Goal: Communication & Community: Ask a question

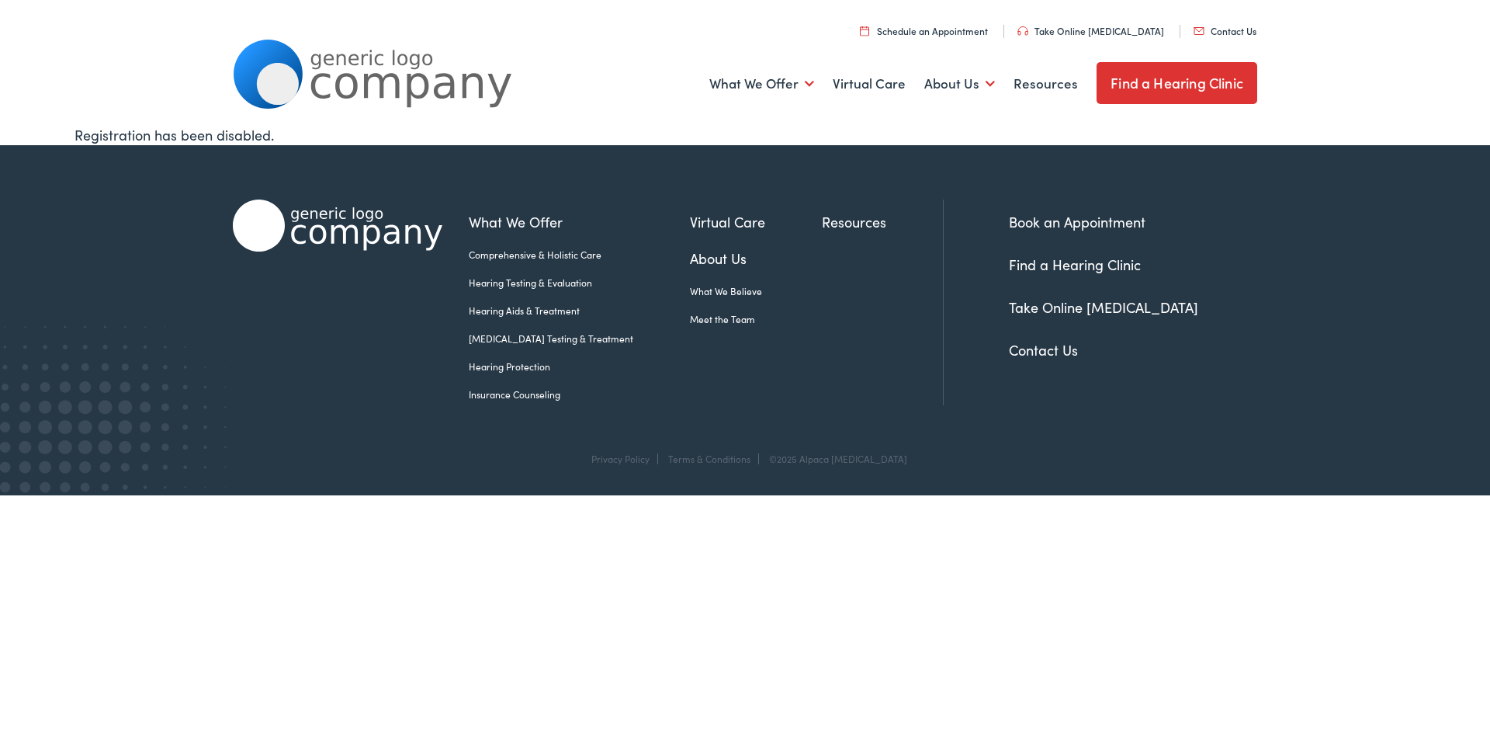
click at [1194, 24] on link "Contact Us" at bounding box center [1225, 30] width 63 height 13
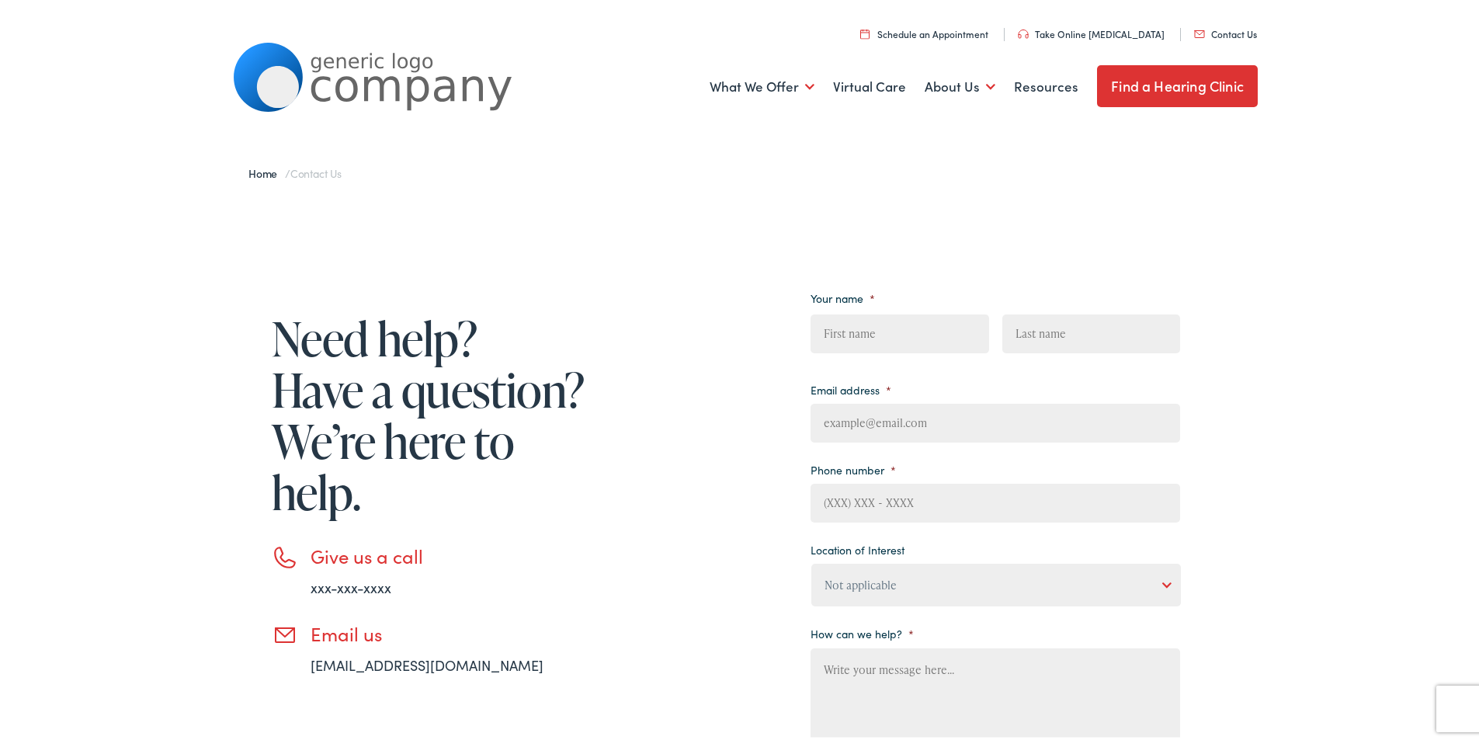
scroll to position [336, 0]
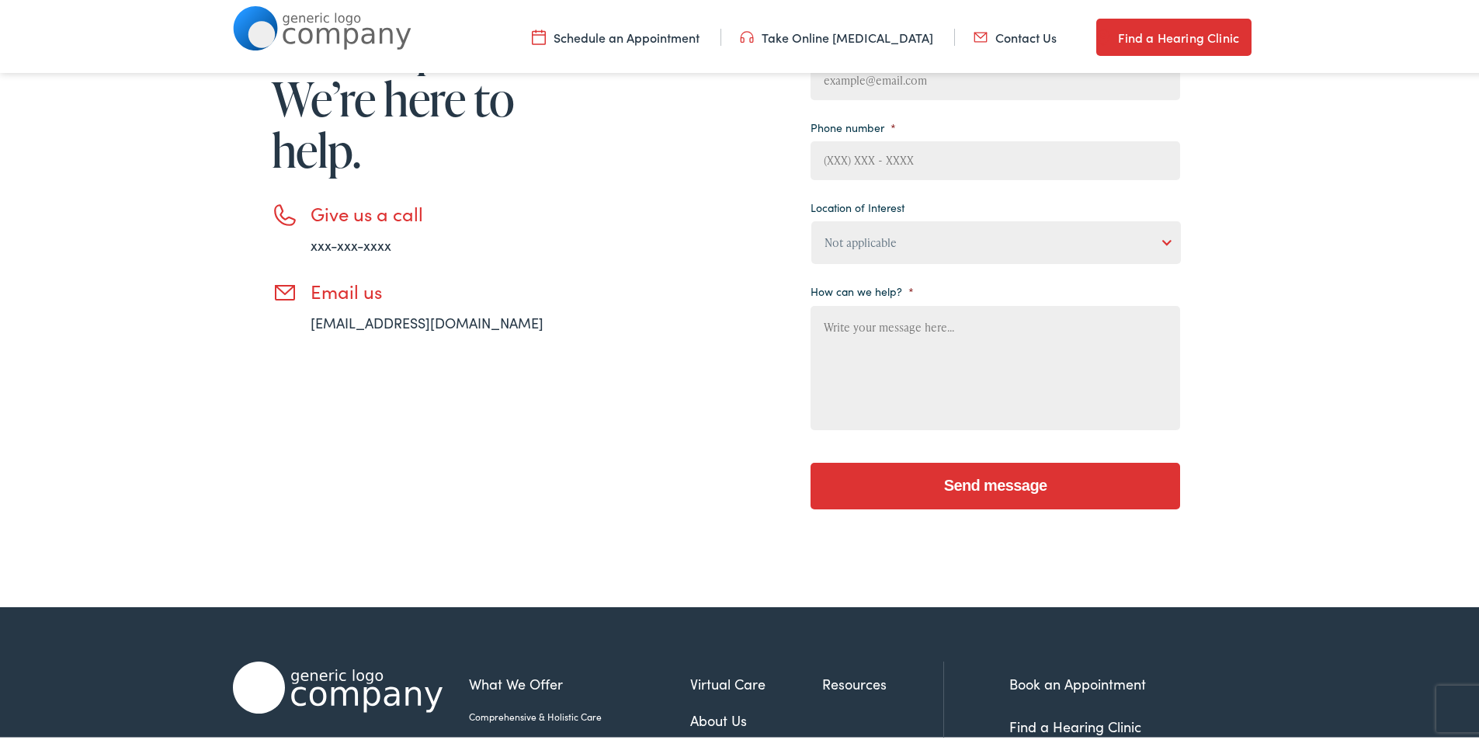
click at [902, 376] on textarea "How can we help? *" at bounding box center [994, 365] width 369 height 124
paste textarea "Get A Wikipedia Page For Yourself Or For Your Company"
type textarea "Get A Wikipedia Page For Yourself Or For Your Company"
click at [911, 253] on select "Not applicable [PERSON_NAME] [MEDICAL_DATA], Seguin Estes [MEDICAL_DATA], San […" at bounding box center [995, 239] width 369 height 43
select select "[PERSON_NAME] Hearing, [GEOGRAPHIC_DATA]"
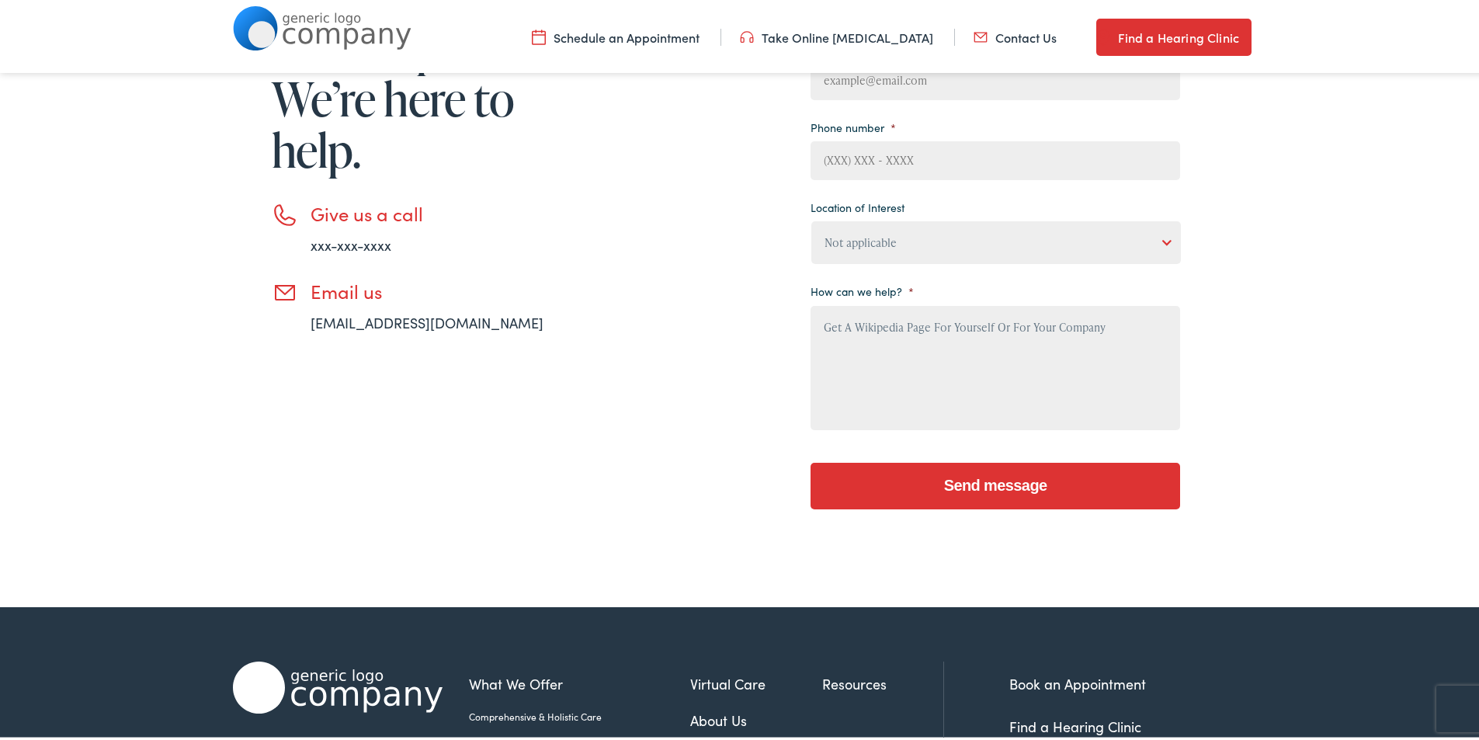
click at [811, 218] on select "Not applicable [PERSON_NAME] [MEDICAL_DATA], Seguin Estes [MEDICAL_DATA], San […" at bounding box center [995, 239] width 369 height 43
click at [879, 299] on li "How can we help? * Get A Wikipedia Page For Yourself Or For Your Company" at bounding box center [994, 353] width 369 height 154
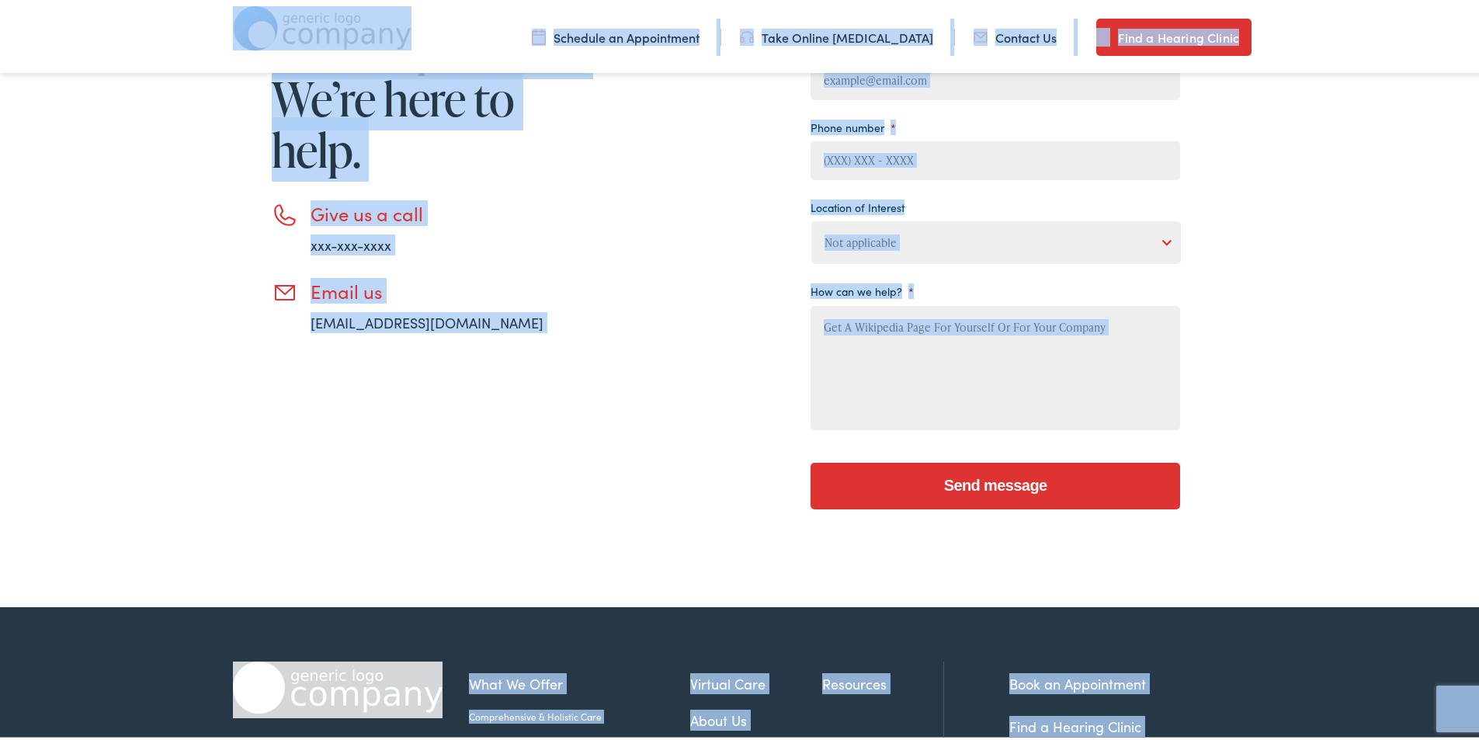
drag, startPoint x: 869, startPoint y: 344, endPoint x: 917, endPoint y: 331, distance: 49.0
click at [870, 344] on textarea "Get A Wikipedia Page For Yourself Or For Your Company" at bounding box center [994, 365] width 369 height 124
click at [917, 331] on textarea "Get A Wikipedia Page For Yourself Or For Your Company" at bounding box center [994, 365] width 369 height 124
click at [916, 330] on textarea "Get A Wikipedia Page For Yourself Or For Your Company" at bounding box center [994, 365] width 369 height 124
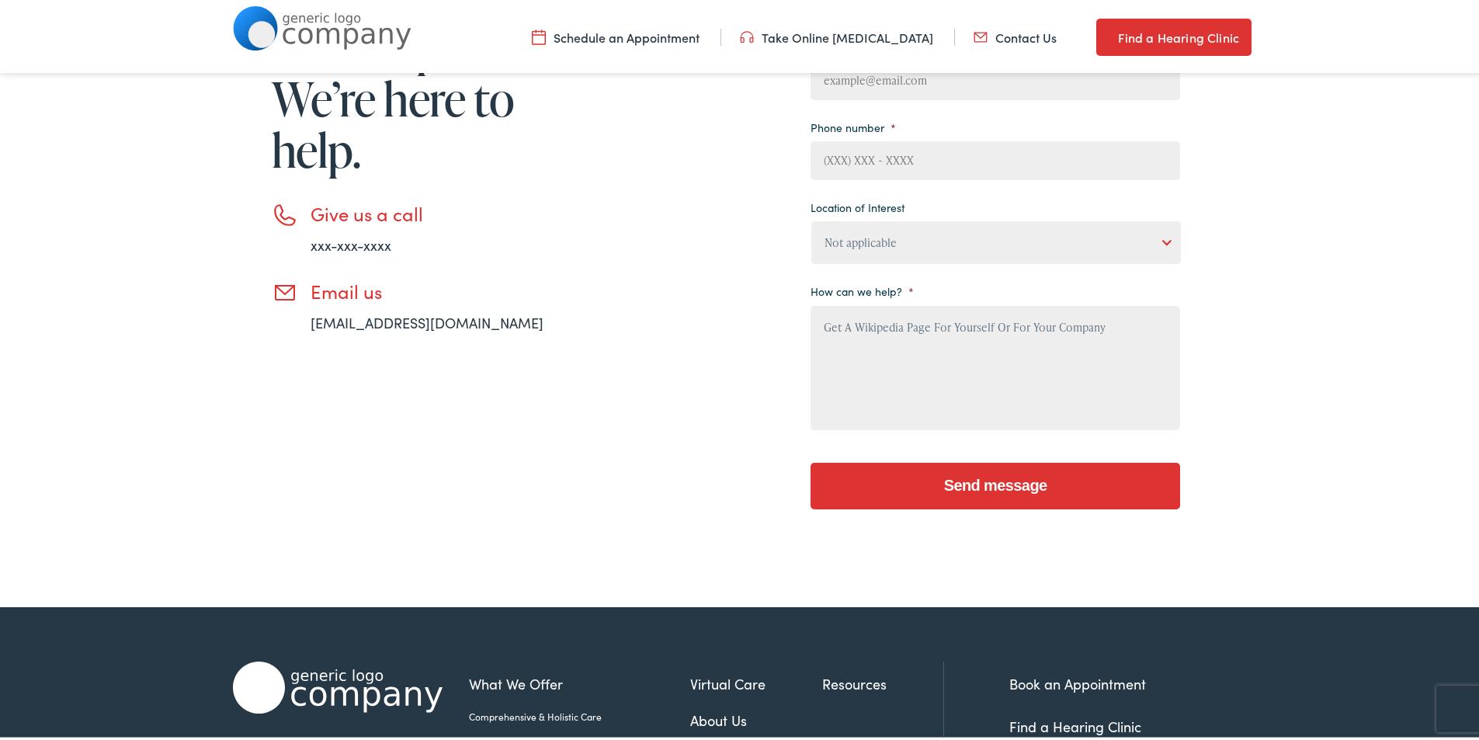
paste textarea "Wikipedia is considered to be the World’s most significant tool for reference m…"
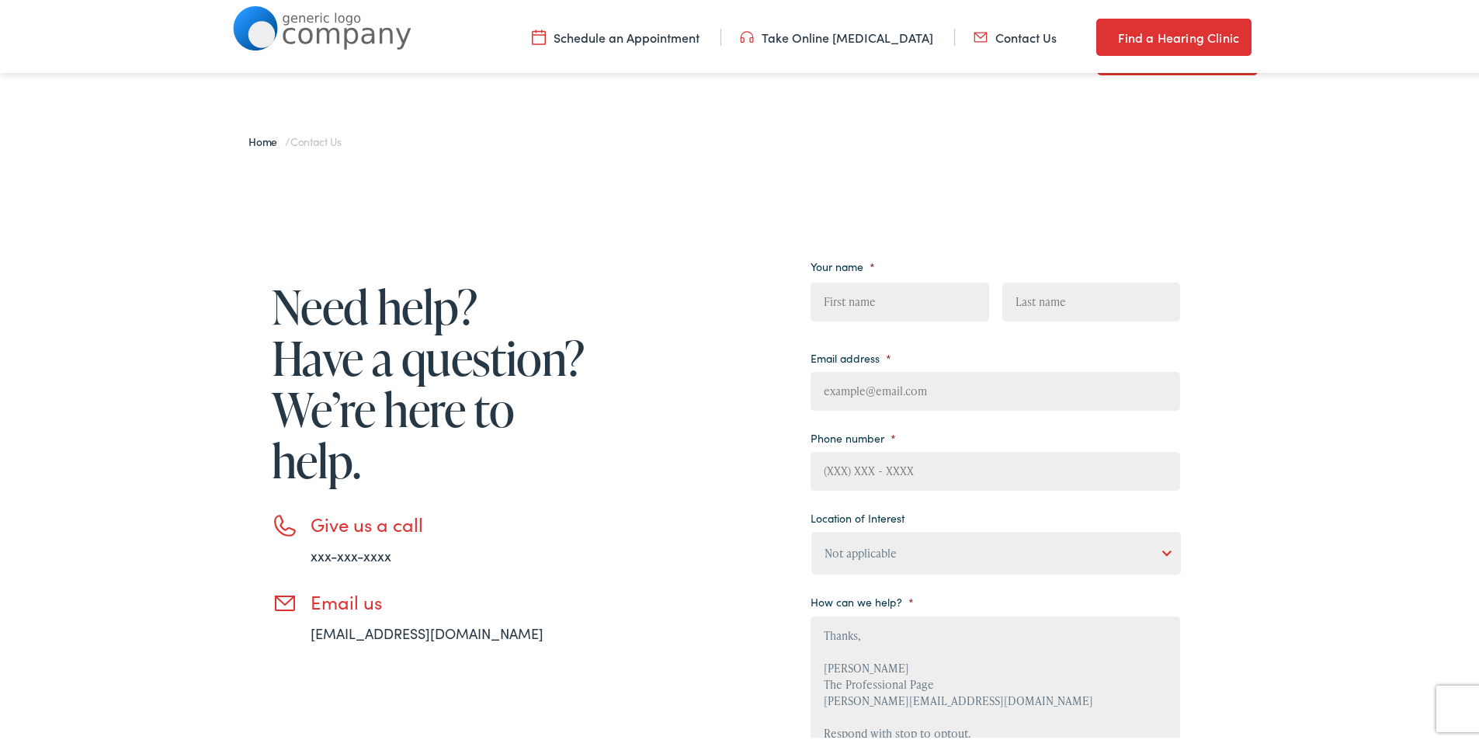
scroll to position [0, 0]
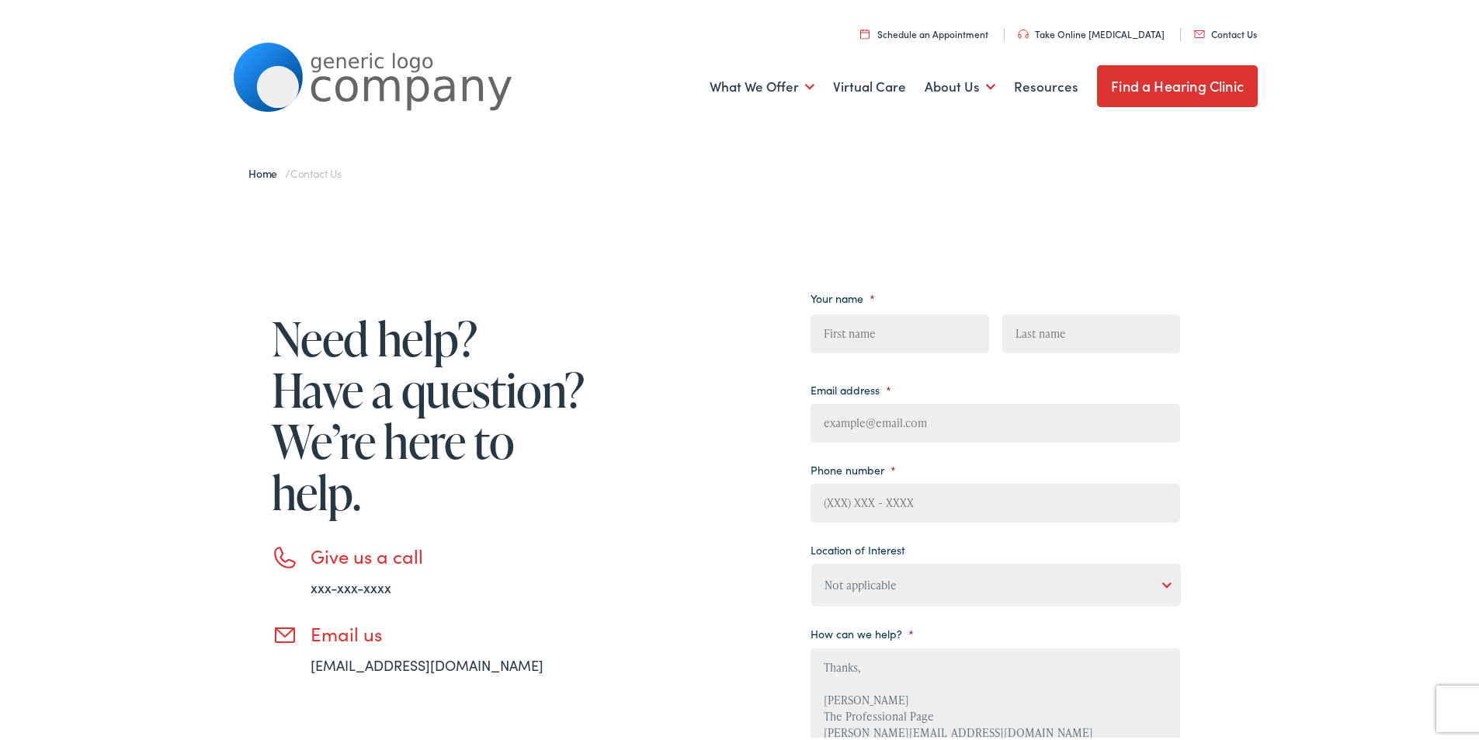
type textarea "Wikipedia is considered to be the World’s most significant tool for reference m…"
click at [908, 322] on input "First" at bounding box center [899, 330] width 178 height 39
type input "[PERSON_NAME]"
type input "Waxman"
type input "[PERSON_NAME][EMAIL_ADDRESS][DOMAIN_NAME]"
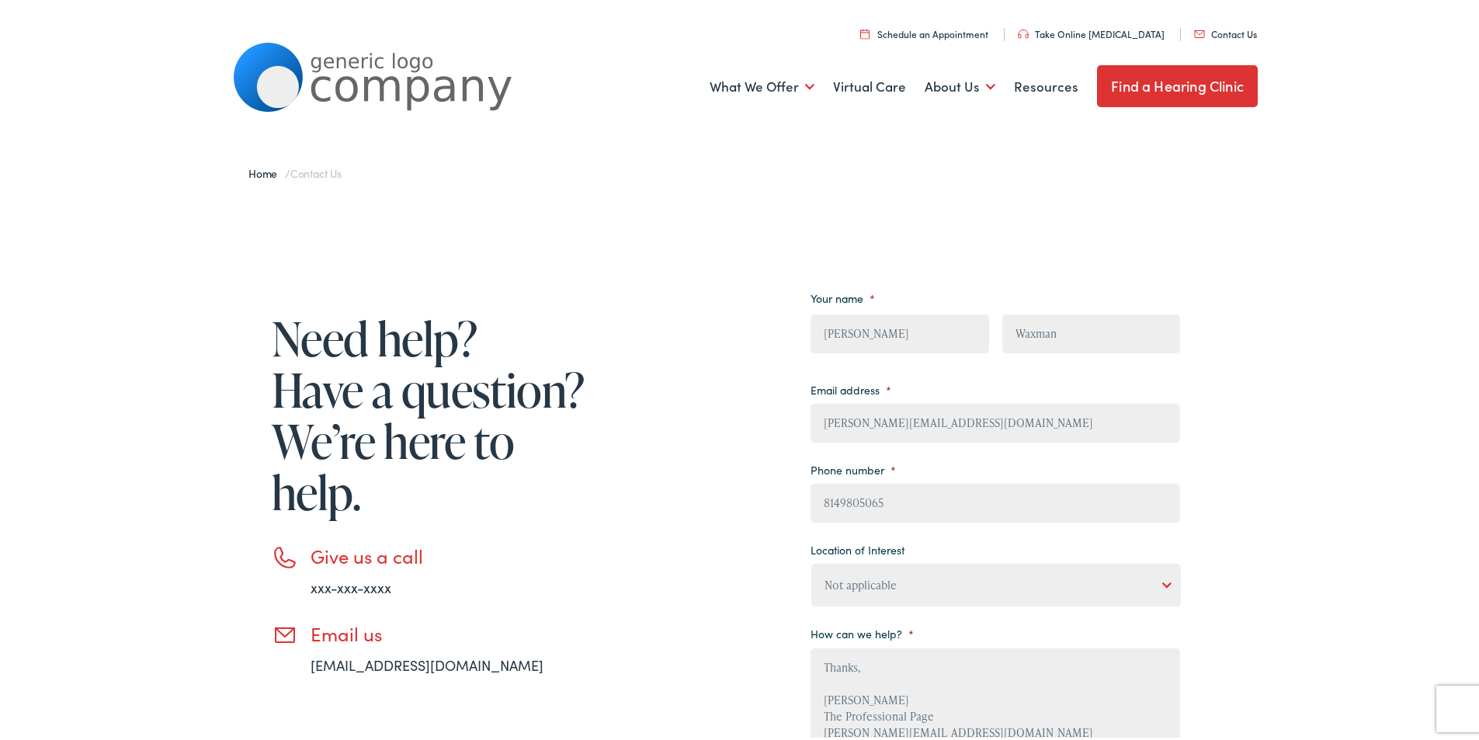
type input "[PHONE_NUMBER]"
click at [929, 510] on input "[PHONE_NUMBER]" at bounding box center [994, 500] width 369 height 39
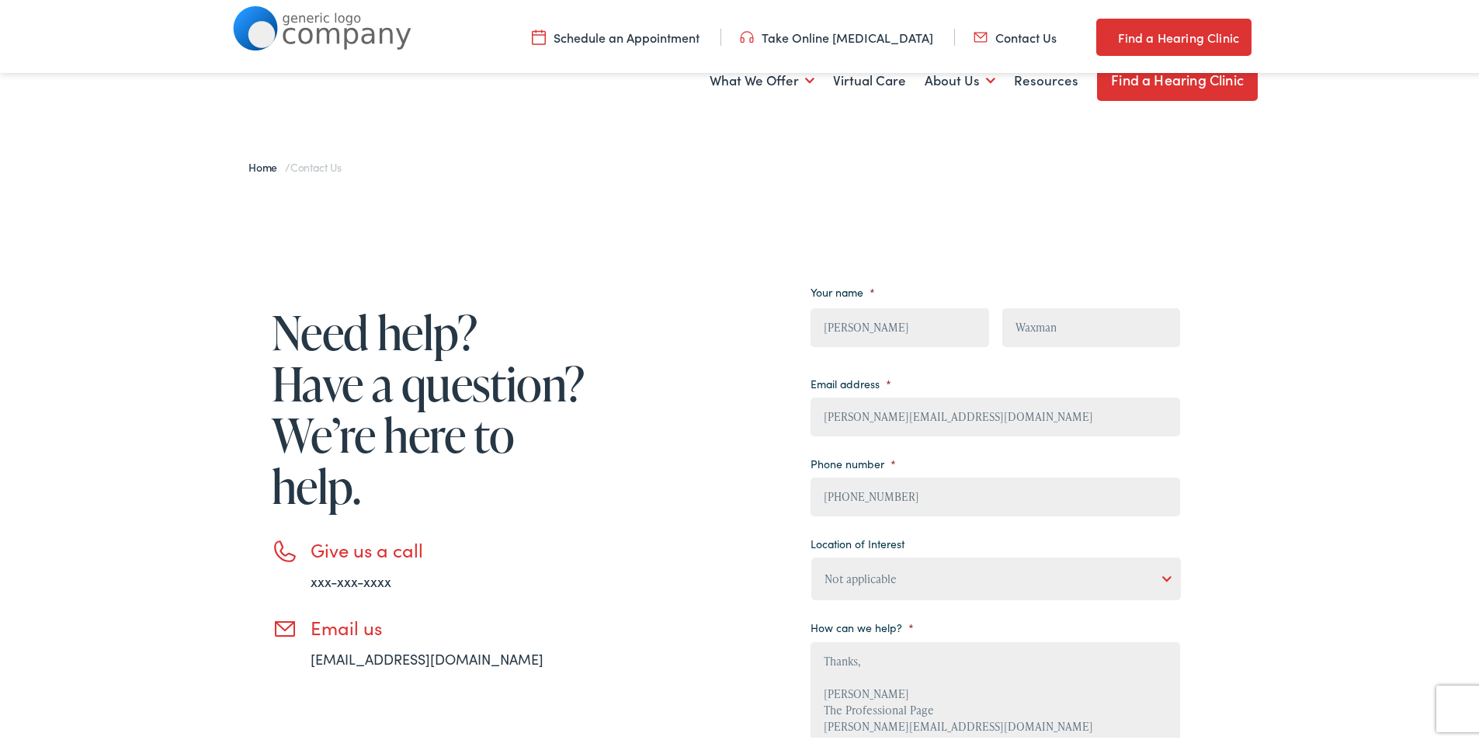
scroll to position [336, 0]
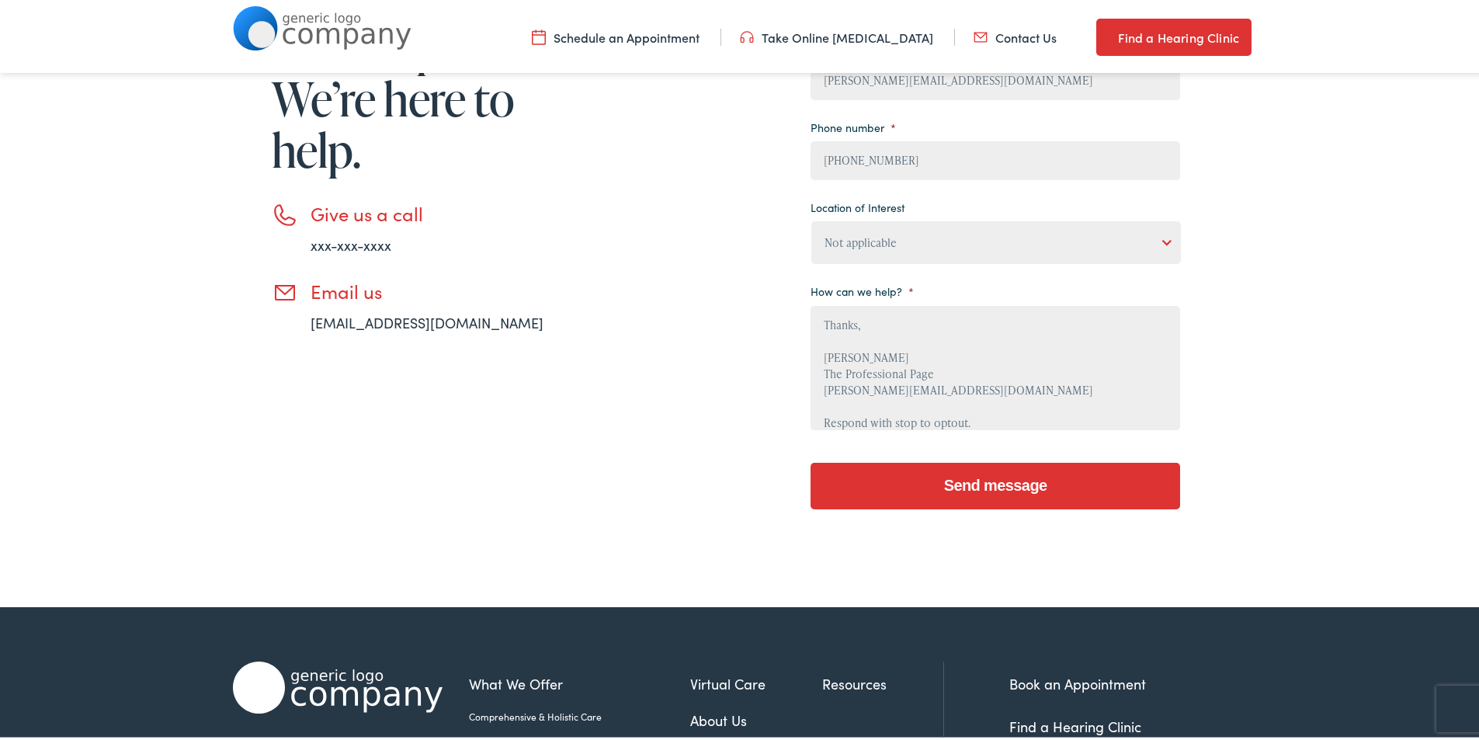
click at [901, 241] on select "Not applicable [PERSON_NAME] [MEDICAL_DATA], Seguin Estes [MEDICAL_DATA], San […" at bounding box center [995, 239] width 369 height 43
click at [952, 247] on select "Not applicable [PERSON_NAME] [MEDICAL_DATA], Seguin Estes [MEDICAL_DATA], San […" at bounding box center [995, 239] width 369 height 43
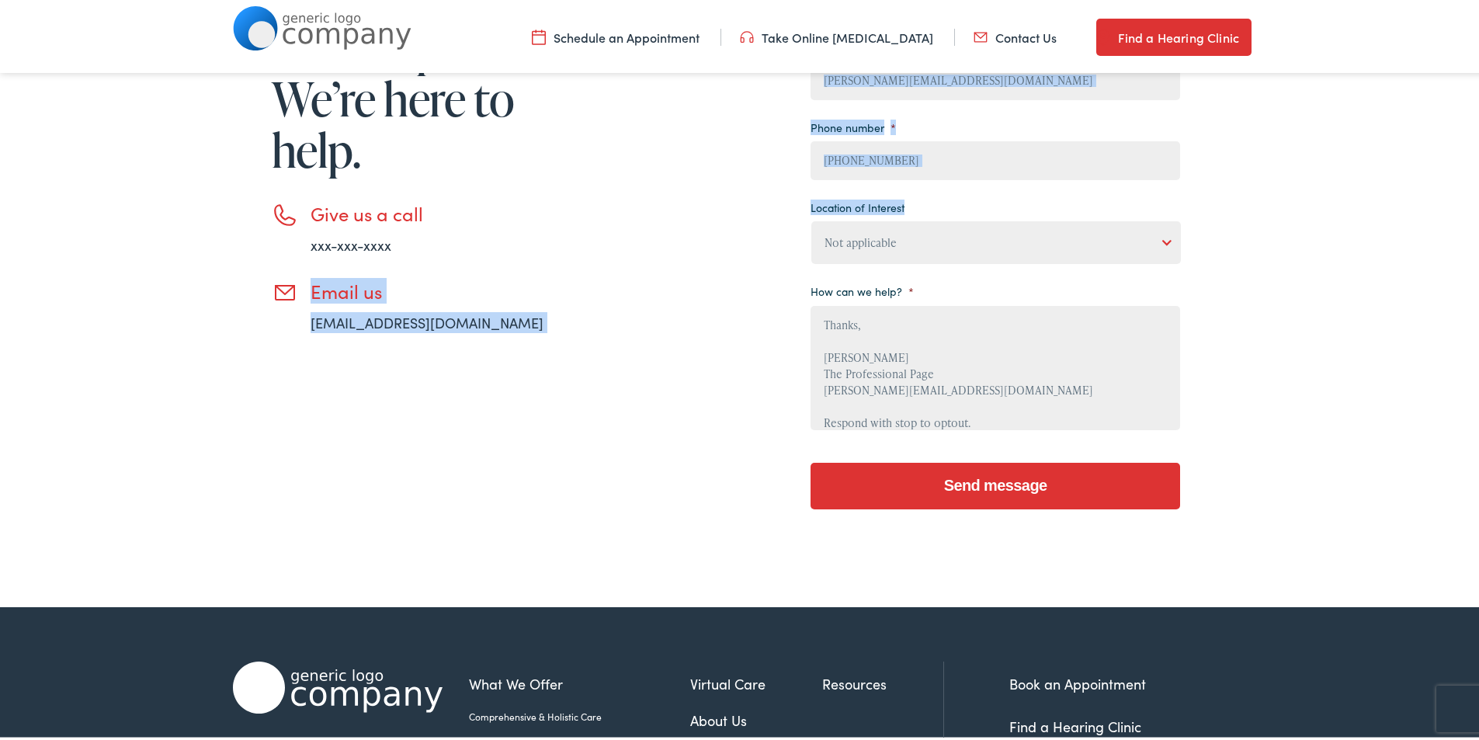
click at [696, 240] on div "Need help? Have a question? We’re here to help. Give us a call xxx-xxx-xxxx Ema…" at bounding box center [706, 227] width 947 height 597
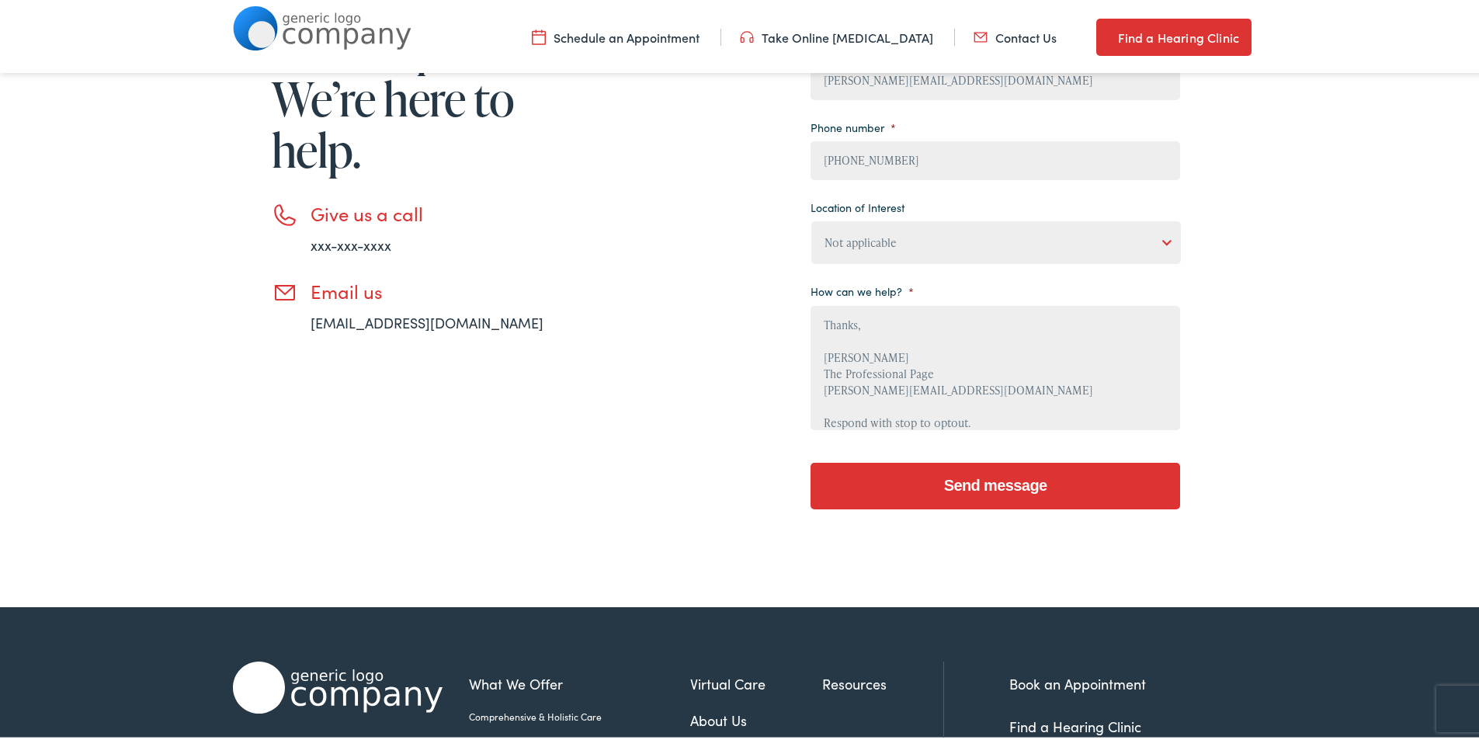
click at [966, 468] on input "Send message" at bounding box center [994, 483] width 369 height 47
click at [944, 497] on input "Send message" at bounding box center [994, 483] width 369 height 47
click at [930, 460] on input "Send message" at bounding box center [994, 483] width 369 height 47
click at [974, 373] on textarea "Wikipedia is considered to be the World’s most significant tool for reference m…" at bounding box center [994, 365] width 369 height 124
click at [810, 460] on input "Send message" at bounding box center [994, 483] width 369 height 47
